Goal: Check status: Check status

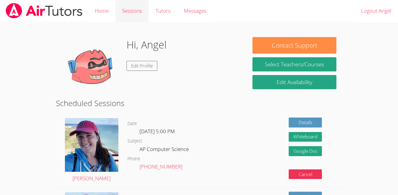
click at [135, 9] on link "Sessions" at bounding box center [131, 11] width 33 height 22
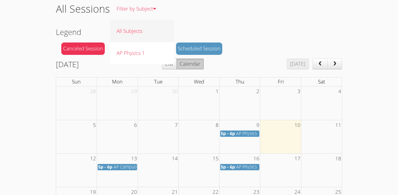
scroll to position [37, 0]
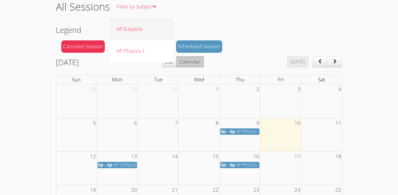
click at [124, 68] on div "[DATE] [DATE] List Calendar" at bounding box center [199, 63] width 287 height 14
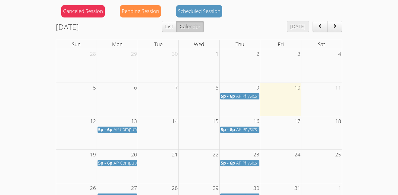
scroll to position [67, 0]
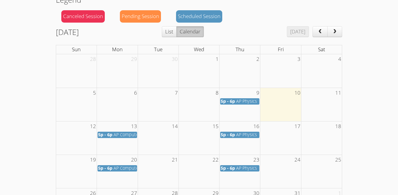
click at [243, 102] on span "AP Physics 1" at bounding box center [248, 101] width 24 height 6
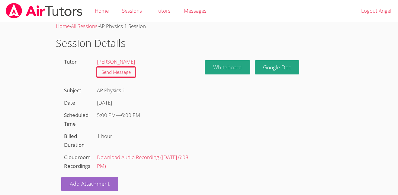
scroll to position [5, 0]
